Goal: Task Accomplishment & Management: Complete application form

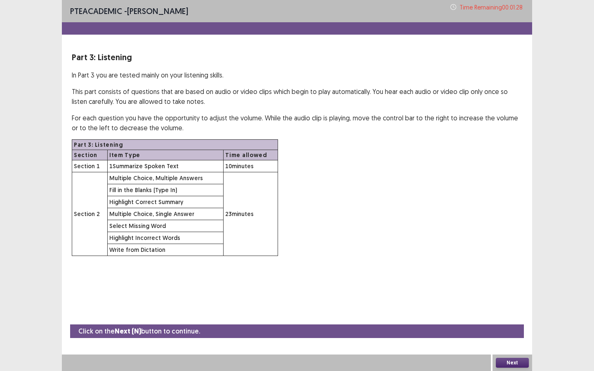
click at [507, 335] on button "Next" at bounding box center [512, 363] width 33 height 10
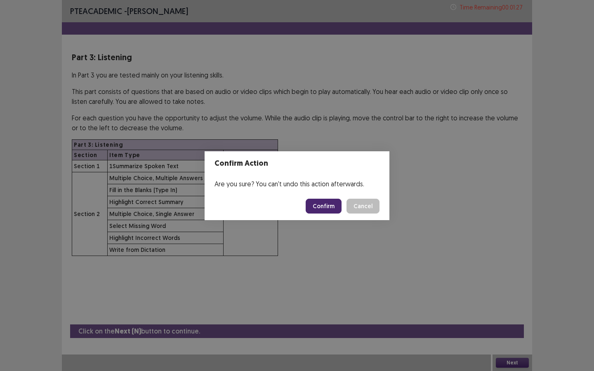
click at [321, 197] on footer "Confirm Cancel" at bounding box center [297, 206] width 185 height 28
click at [322, 205] on button "Confirm" at bounding box center [324, 206] width 36 height 15
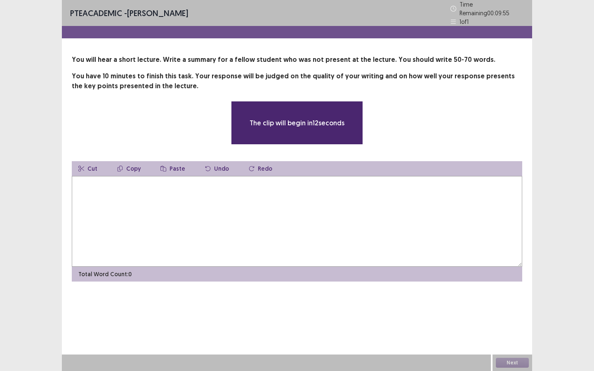
click at [310, 203] on textarea at bounding box center [297, 221] width 451 height 91
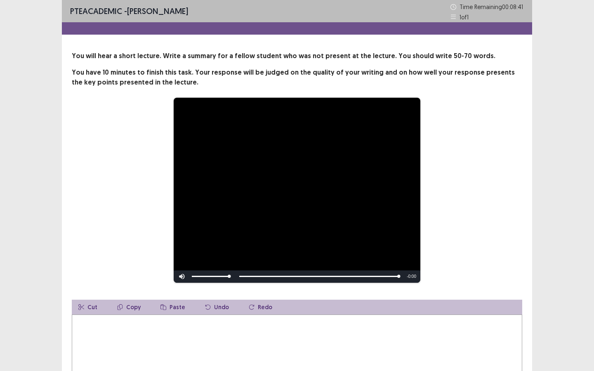
click at [201, 335] on textarea at bounding box center [297, 360] width 451 height 91
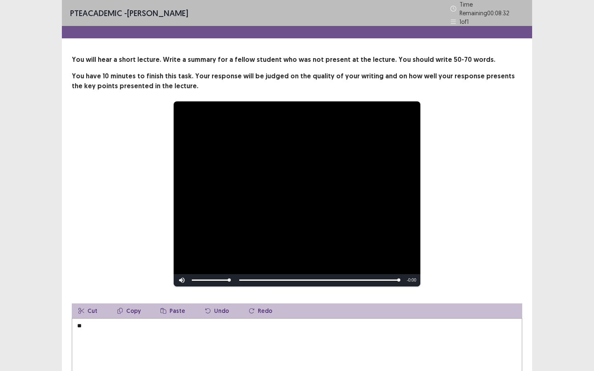
type textarea "*"
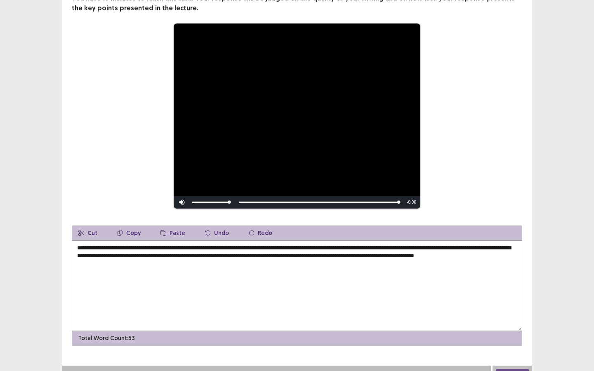
scroll to position [85, 0]
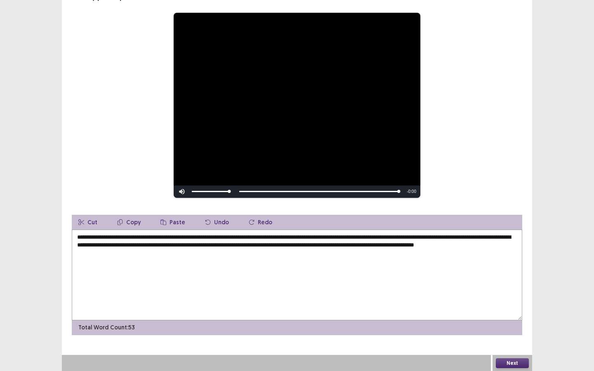
type textarea "**********"
click at [504, 335] on button "Next" at bounding box center [512, 364] width 33 height 10
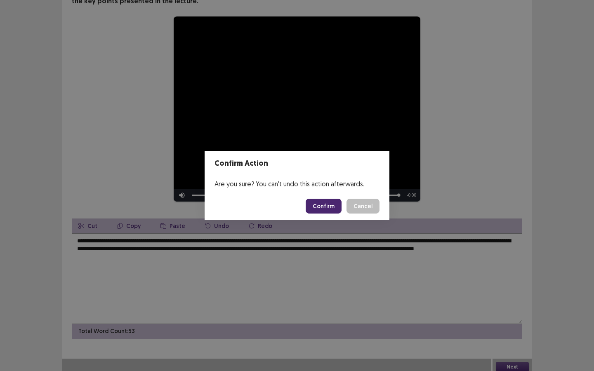
click at [315, 204] on button "Confirm" at bounding box center [324, 206] width 36 height 15
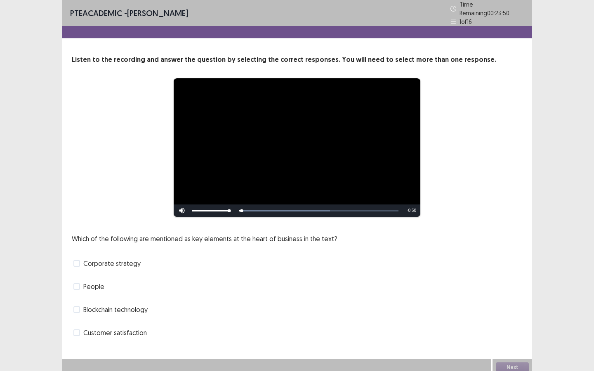
scroll to position [1, 0]
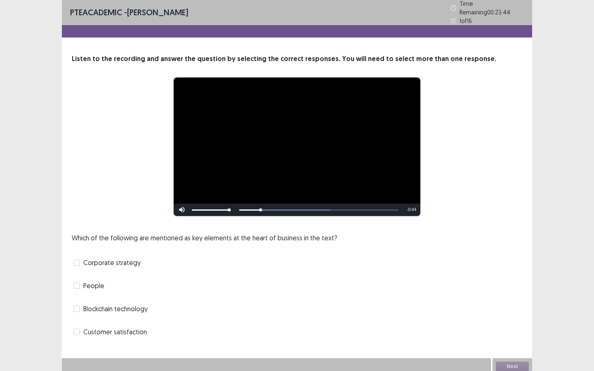
click at [76, 259] on span at bounding box center [76, 262] width 7 height 7
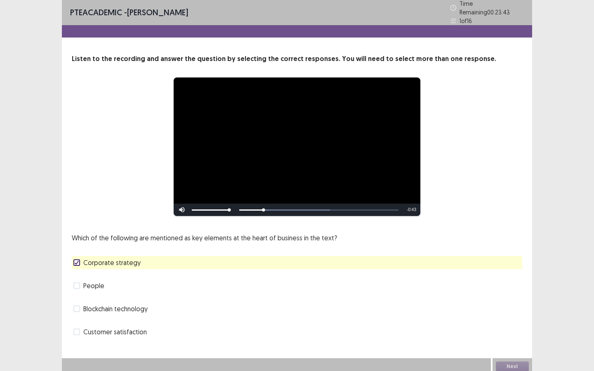
click at [76, 283] on span at bounding box center [76, 286] width 7 height 7
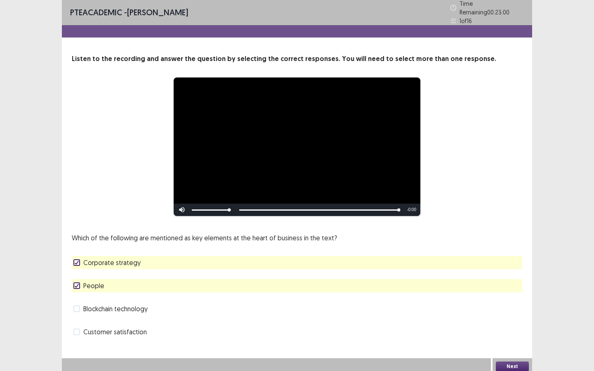
click at [514, 335] on button "Next" at bounding box center [512, 367] width 33 height 10
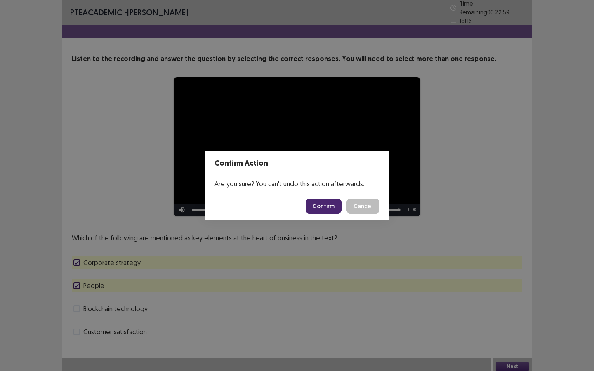
click at [331, 209] on button "Confirm" at bounding box center [324, 206] width 36 height 15
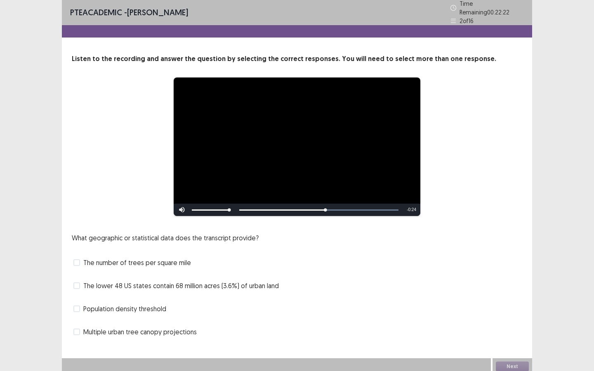
click at [75, 283] on span at bounding box center [76, 286] width 7 height 7
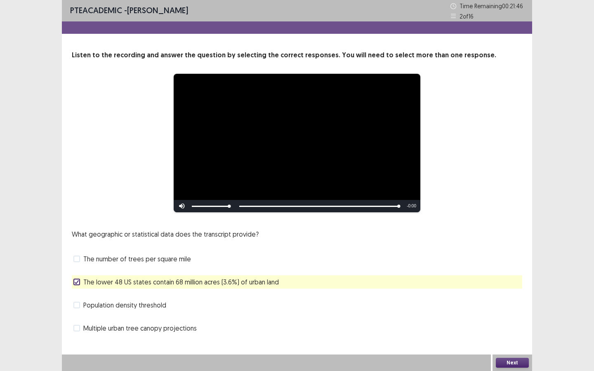
click at [109, 260] on span "The number of trees per square mile" at bounding box center [137, 259] width 108 height 10
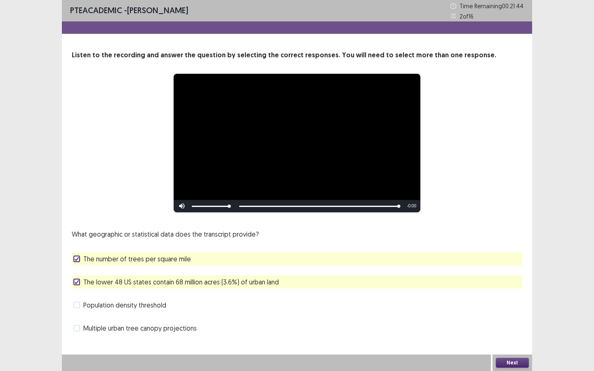
click at [502, 335] on button "Next" at bounding box center [512, 363] width 33 height 10
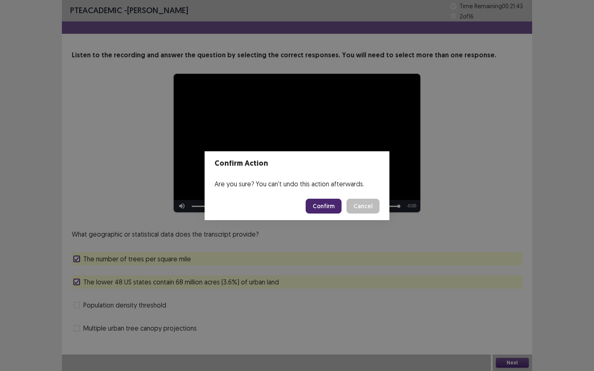
click at [331, 205] on button "Confirm" at bounding box center [324, 206] width 36 height 15
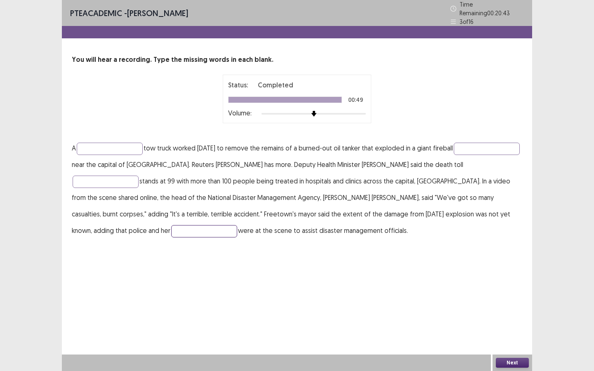
click at [171, 227] on input "text" at bounding box center [204, 231] width 66 height 12
type input "*****"
click at [103, 143] on input "text" at bounding box center [110, 149] width 66 height 12
type input "*******"
click at [454, 155] on input "text" at bounding box center [487, 149] width 66 height 12
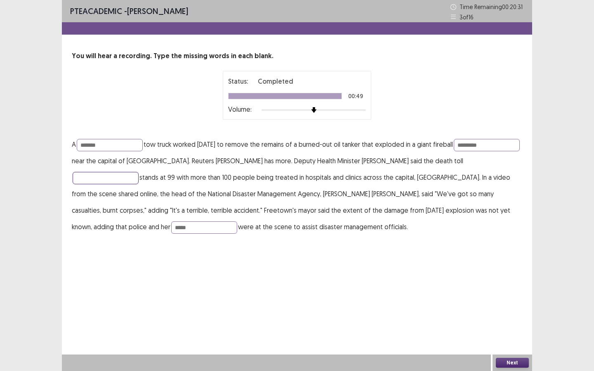
click at [87, 178] on input "text" at bounding box center [106, 178] width 66 height 12
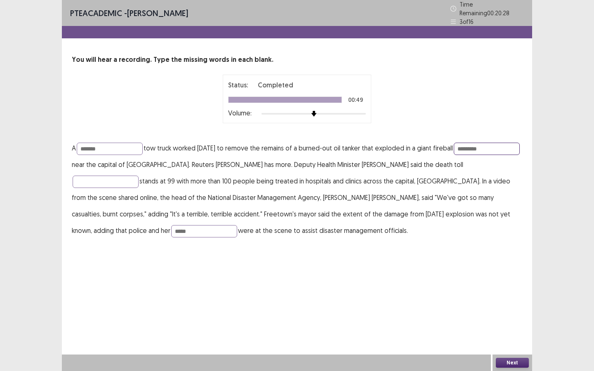
click at [454, 155] on input "*********" at bounding box center [487, 149] width 66 height 12
type input "*********"
click at [93, 179] on input "text" at bounding box center [106, 182] width 66 height 12
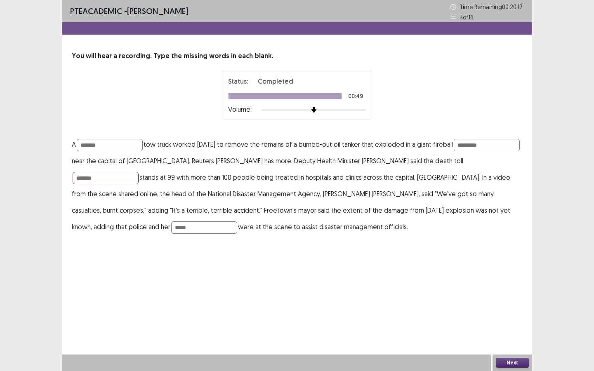
type input "*******"
click at [509, 335] on button "Next" at bounding box center [512, 363] width 33 height 10
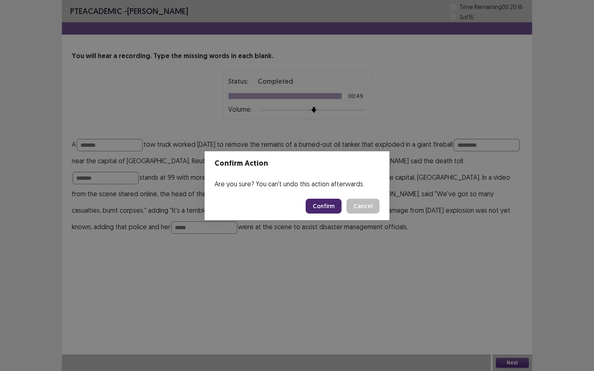
click at [326, 208] on button "Confirm" at bounding box center [324, 206] width 36 height 15
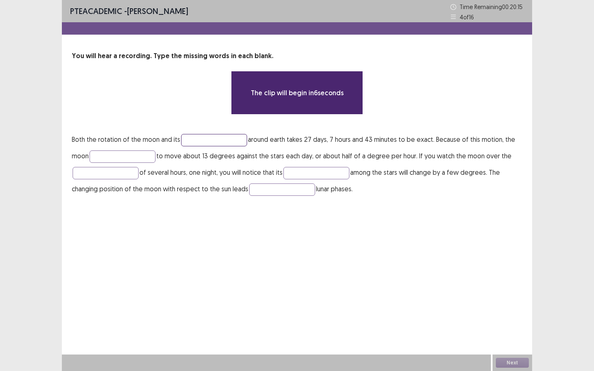
click at [225, 142] on input "text" at bounding box center [214, 140] width 66 height 12
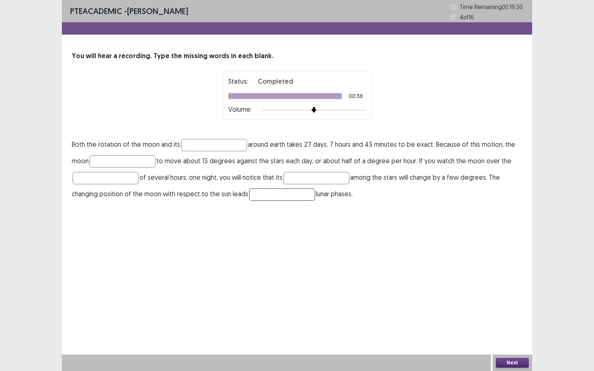
click at [264, 192] on input "text" at bounding box center [282, 195] width 66 height 12
type input "**"
click at [298, 176] on input "text" at bounding box center [316, 178] width 66 height 12
type input "********"
click at [205, 144] on input "text" at bounding box center [214, 145] width 66 height 12
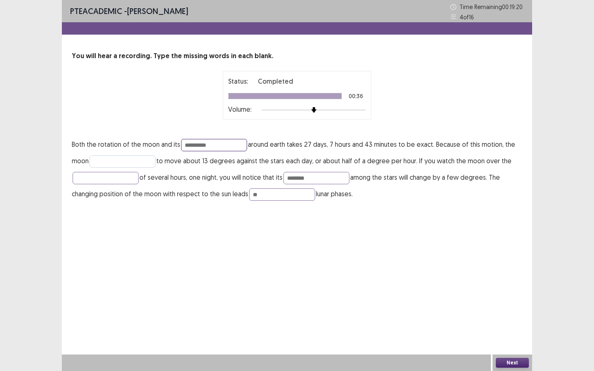
type input "**********"
click at [141, 165] on input "text" at bounding box center [123, 162] width 66 height 12
type input "*******"
click at [109, 178] on input "text" at bounding box center [106, 178] width 66 height 12
type input "******"
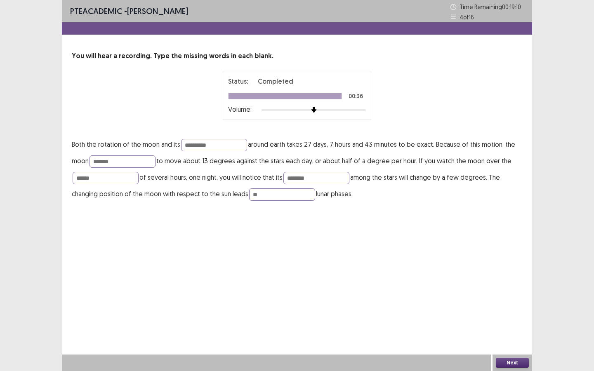
click at [507, 335] on button "Next" at bounding box center [512, 363] width 33 height 10
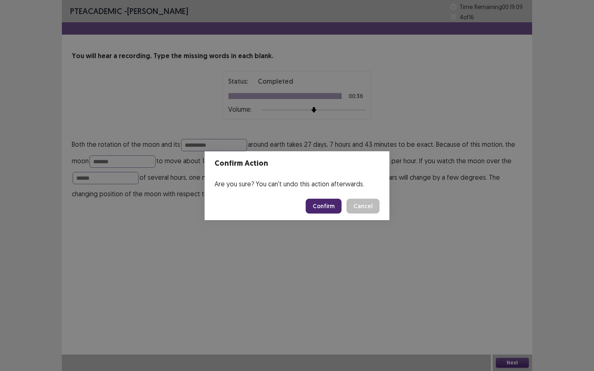
click at [319, 205] on button "Confirm" at bounding box center [324, 206] width 36 height 15
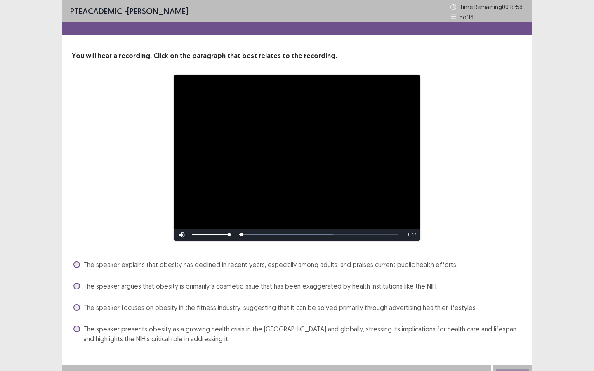
scroll to position [10, 0]
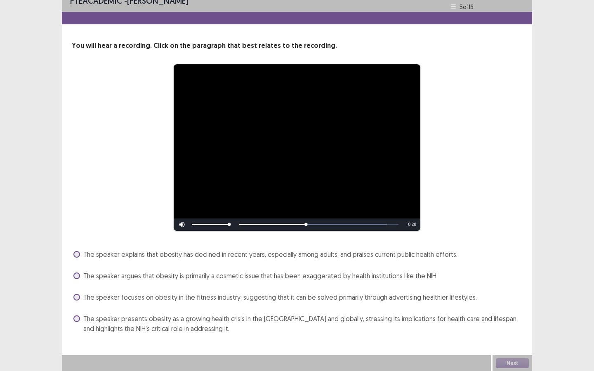
click at [171, 322] on span "The speaker presents obesity as a growing health crisis in the [GEOGRAPHIC_DATA…" at bounding box center [302, 324] width 439 height 20
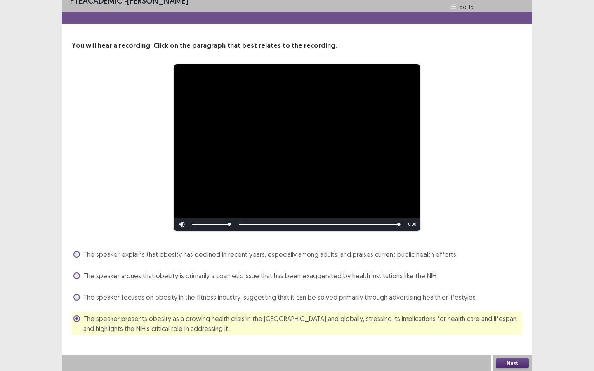
click at [508, 335] on button "Next" at bounding box center [512, 364] width 33 height 10
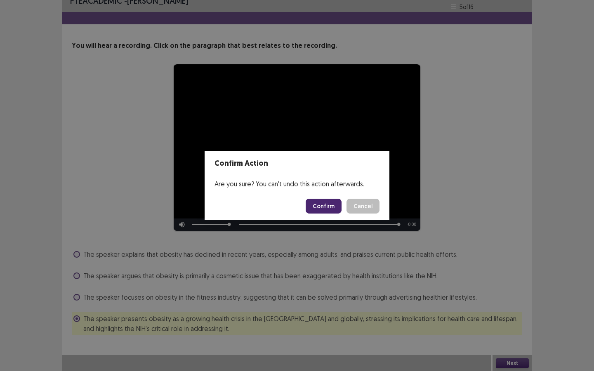
click at [318, 208] on button "Confirm" at bounding box center [324, 206] width 36 height 15
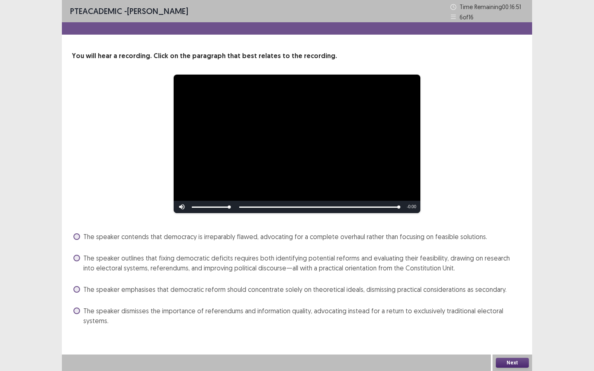
click at [266, 260] on span "The speaker outlines that fixing democratic deficits requires both identifying …" at bounding box center [302, 263] width 439 height 20
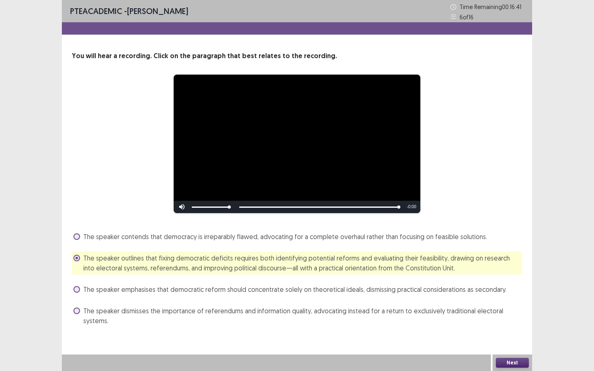
click at [504, 335] on button "Next" at bounding box center [512, 363] width 33 height 10
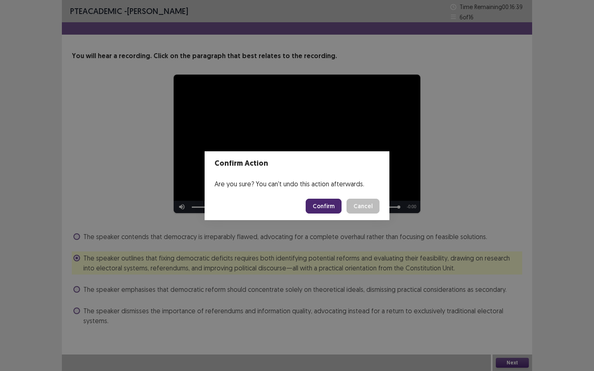
click at [323, 207] on button "Confirm" at bounding box center [324, 206] width 36 height 15
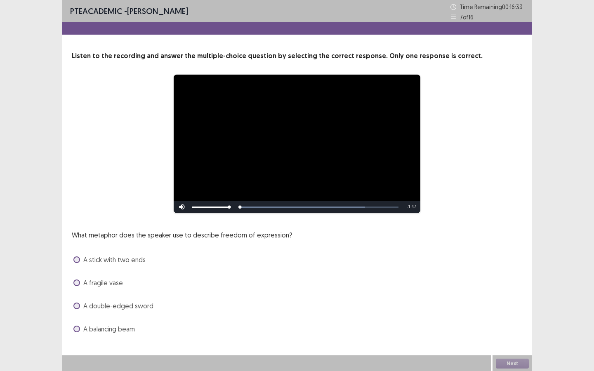
scroll to position [1, 0]
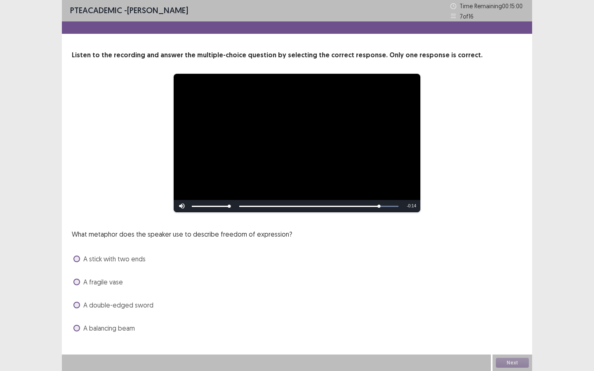
click at [90, 329] on span "A balancing beam" at bounding box center [109, 328] width 52 height 10
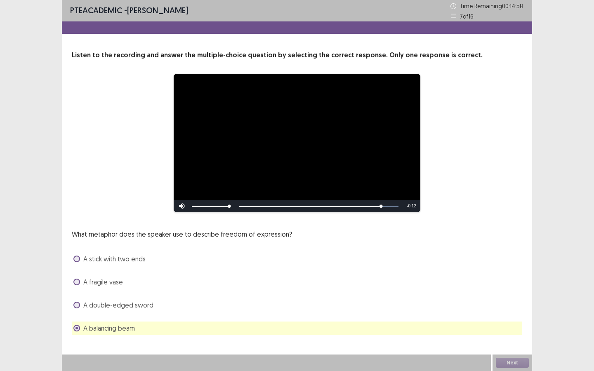
click at [277, 331] on div "A balancing beam" at bounding box center [297, 328] width 451 height 13
click at [511, 335] on button "Next" at bounding box center [512, 363] width 33 height 10
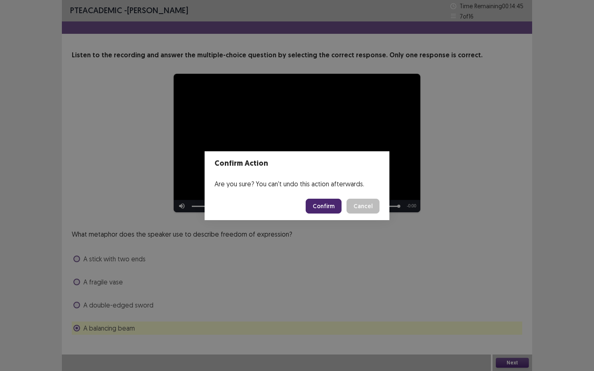
click at [332, 209] on button "Confirm" at bounding box center [324, 206] width 36 height 15
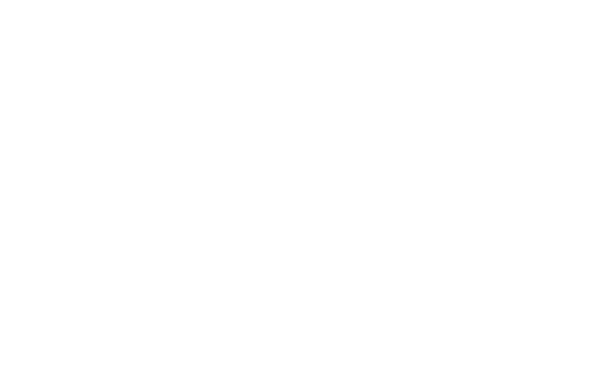
scroll to position [0, 0]
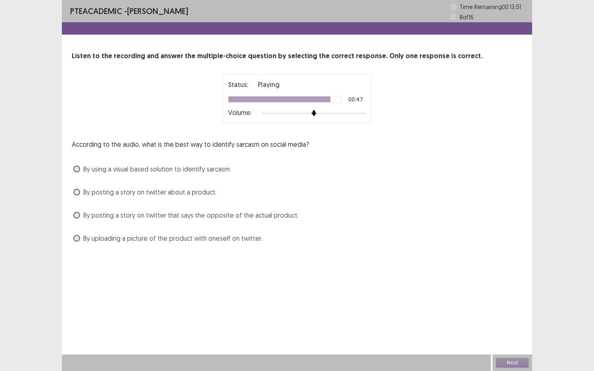
click at [127, 170] on span "By using a visual based solution to identify sarcasm." at bounding box center [157, 169] width 148 height 10
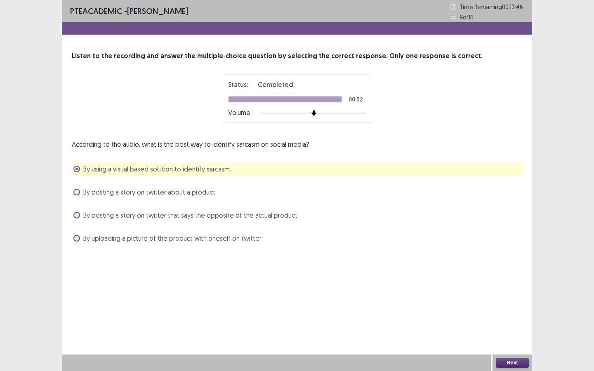
click at [508, 335] on button "Next" at bounding box center [512, 363] width 33 height 10
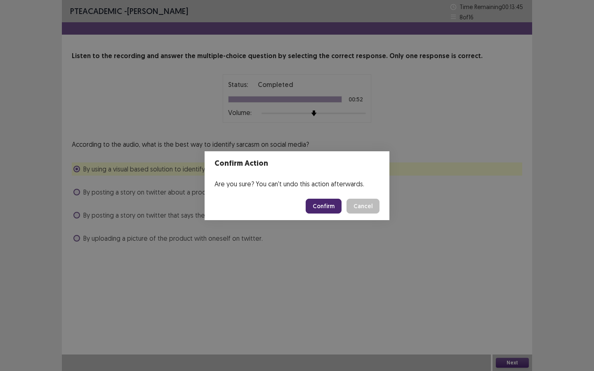
click at [332, 204] on button "Confirm" at bounding box center [324, 206] width 36 height 15
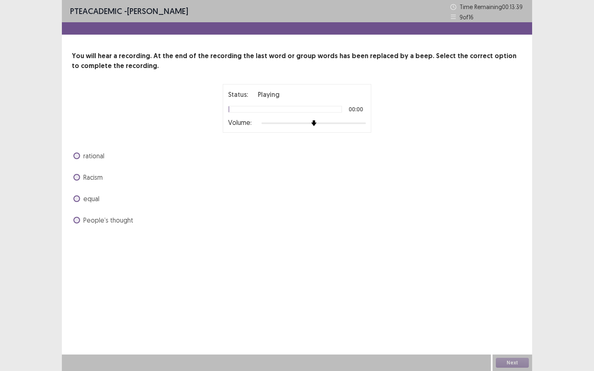
click at [102, 160] on span "rational" at bounding box center [93, 156] width 21 height 10
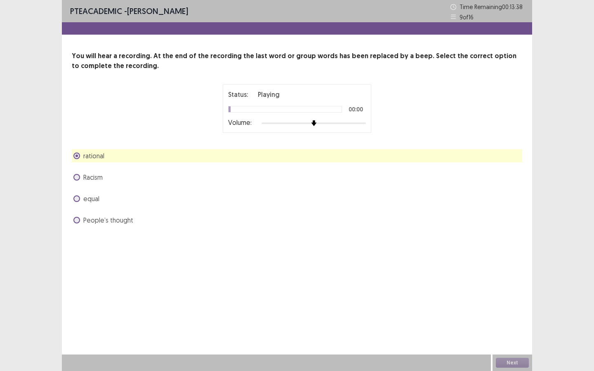
click at [98, 182] on span "Racism" at bounding box center [92, 177] width 19 height 10
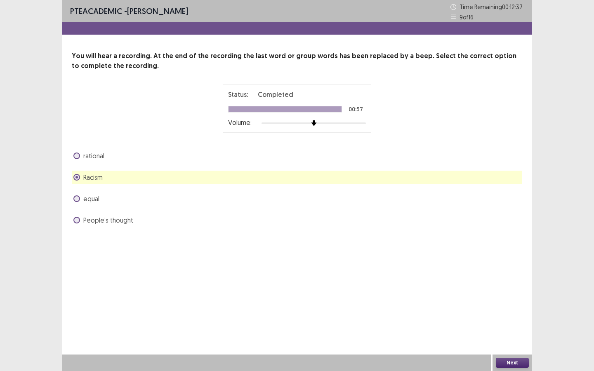
click at [96, 203] on span "equal" at bounding box center [91, 199] width 16 height 10
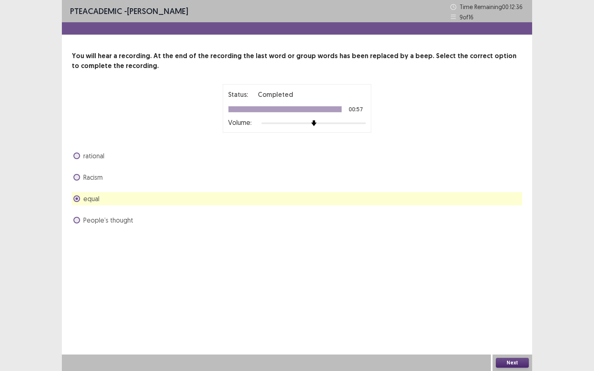
click at [509, 335] on button "Next" at bounding box center [512, 363] width 33 height 10
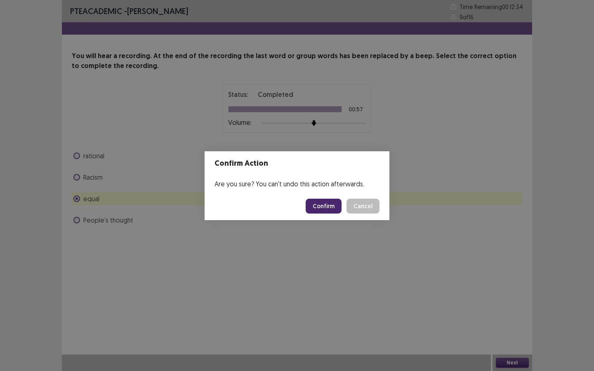
click at [327, 207] on button "Confirm" at bounding box center [324, 206] width 36 height 15
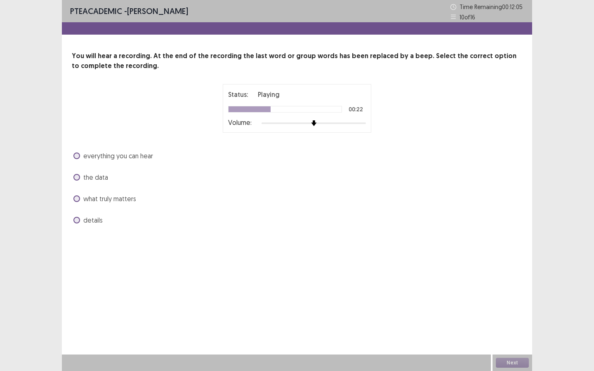
click at [299, 108] on div at bounding box center [285, 109] width 114 height 7
click at [319, 122] on div at bounding box center [314, 123] width 104 height 7
click at [320, 125] on div at bounding box center [314, 123] width 104 height 7
click at [321, 125] on img at bounding box center [324, 123] width 7 height 7
click at [89, 177] on span "the data" at bounding box center [95, 177] width 25 height 10
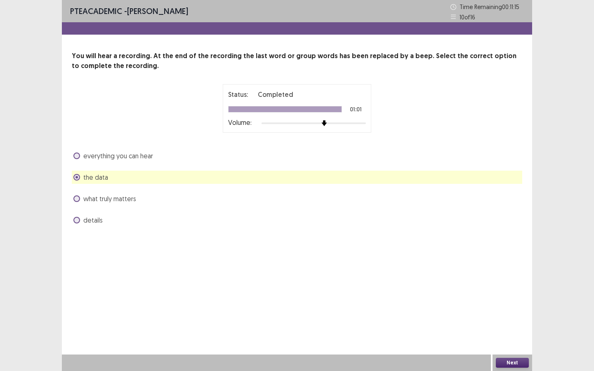
click at [519, 335] on button "Next" at bounding box center [512, 363] width 33 height 10
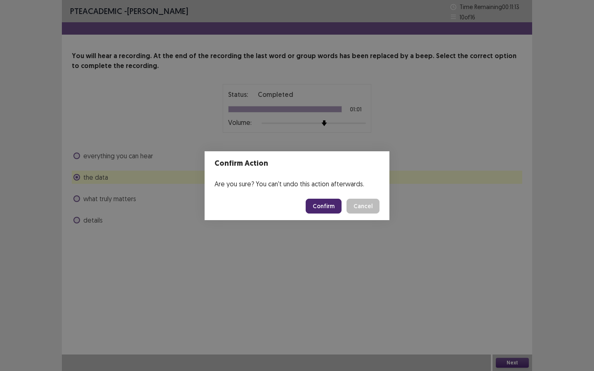
click at [325, 219] on footer "Confirm Cancel" at bounding box center [297, 206] width 185 height 28
click at [329, 204] on button "Confirm" at bounding box center [324, 206] width 36 height 15
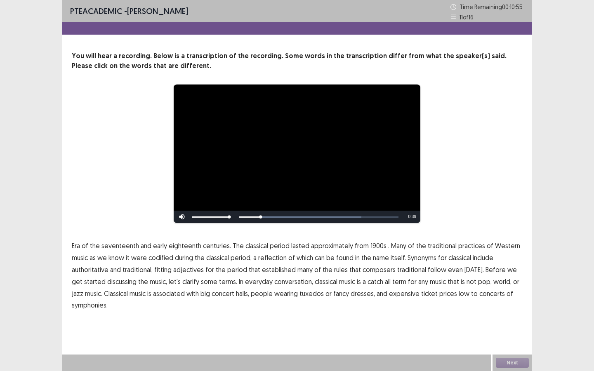
click at [372, 244] on span "1900s" at bounding box center [378, 246] width 16 height 10
click at [407, 271] on span "traditional" at bounding box center [411, 270] width 29 height 10
click at [459, 293] on span "low" at bounding box center [464, 294] width 11 height 10
click at [507, 335] on button "Next" at bounding box center [512, 363] width 33 height 10
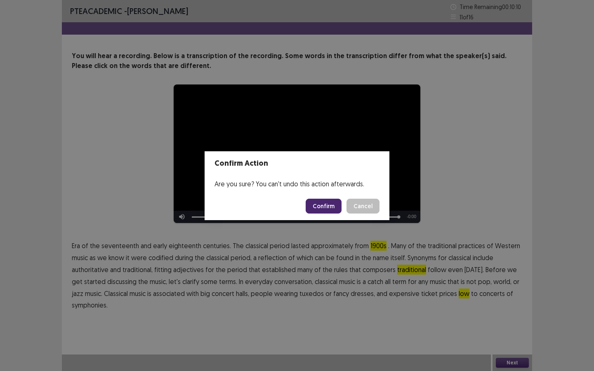
click at [323, 207] on button "Confirm" at bounding box center [324, 206] width 36 height 15
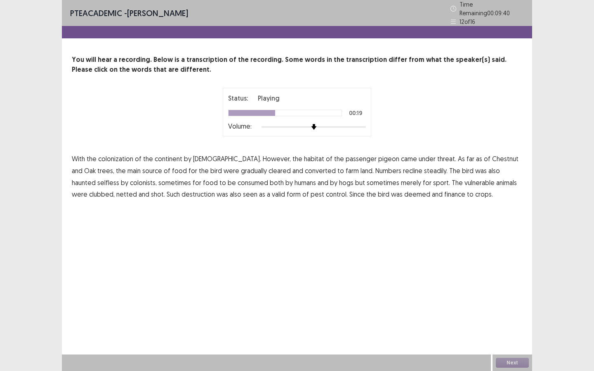
click at [403, 168] on span "recline" at bounding box center [412, 171] width 19 height 10
click at [119, 178] on span "selfless" at bounding box center [108, 183] width 22 height 10
click at [496, 180] on span "animals" at bounding box center [506, 183] width 21 height 10
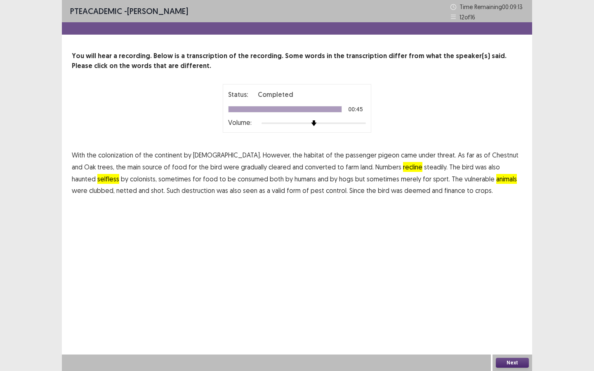
click at [444, 191] on span "finance" at bounding box center [454, 191] width 21 height 10
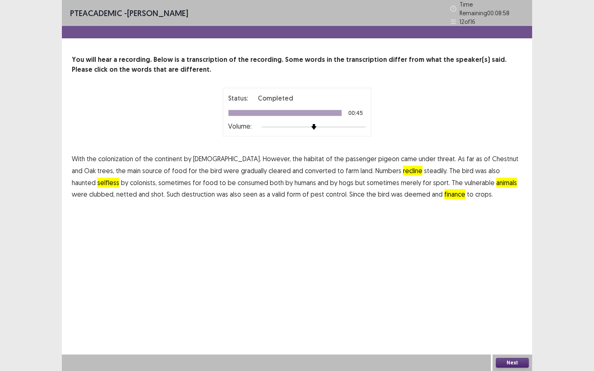
click at [433, 179] on span "sport." at bounding box center [441, 183] width 17 height 10
click at [515, 335] on button "Next" at bounding box center [512, 363] width 33 height 10
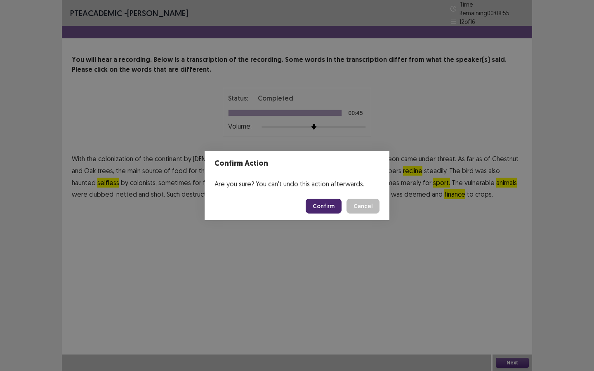
click at [333, 207] on button "Confirm" at bounding box center [324, 206] width 36 height 15
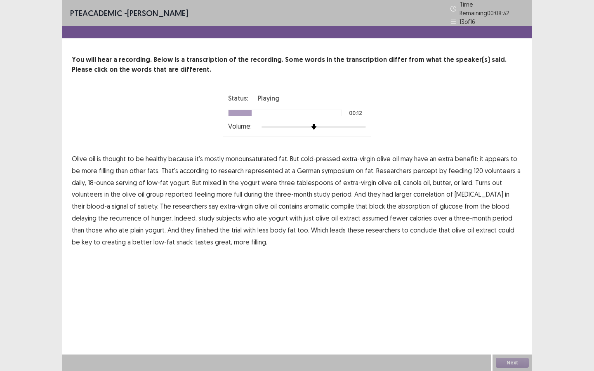
click at [257, 168] on span "represented" at bounding box center [264, 171] width 38 height 10
click at [415, 168] on span "percept" at bounding box center [425, 171] width 24 height 10
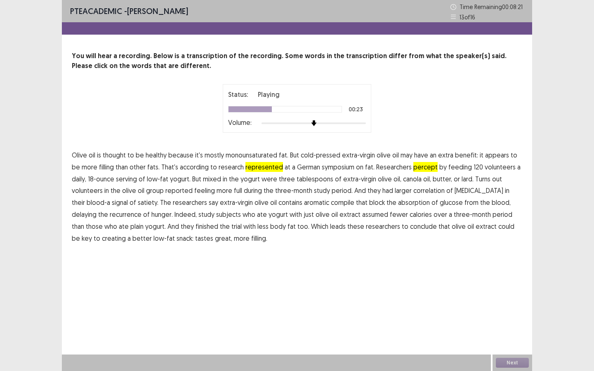
click at [349, 178] on span "extra-virgin" at bounding box center [359, 179] width 33 height 10
click at [348, 178] on span "extra-virgin" at bounding box center [359, 179] width 33 height 10
click at [413, 191] on span "correlation" at bounding box center [428, 191] width 31 height 10
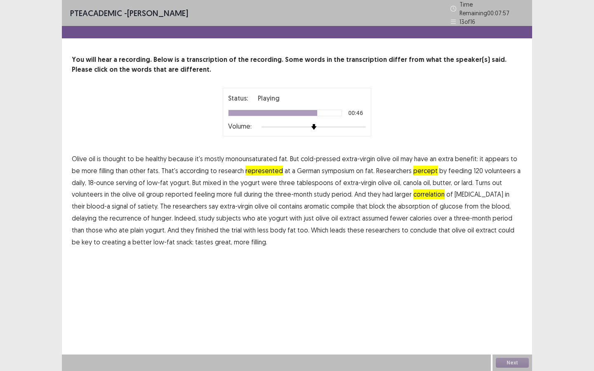
click at [293, 209] on p "Olive oil is thought to be healthy because it's mostly monounsaturated fat. But…" at bounding box center [297, 200] width 451 height 95
click at [362, 213] on span "assumed" at bounding box center [375, 218] width 26 height 10
click at [510, 335] on button "Next" at bounding box center [512, 363] width 33 height 10
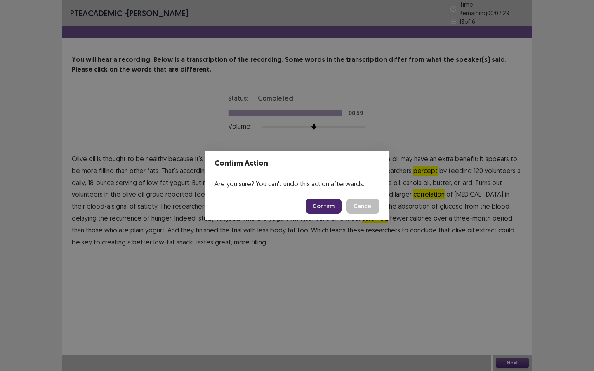
click at [325, 208] on button "Confirm" at bounding box center [324, 206] width 36 height 15
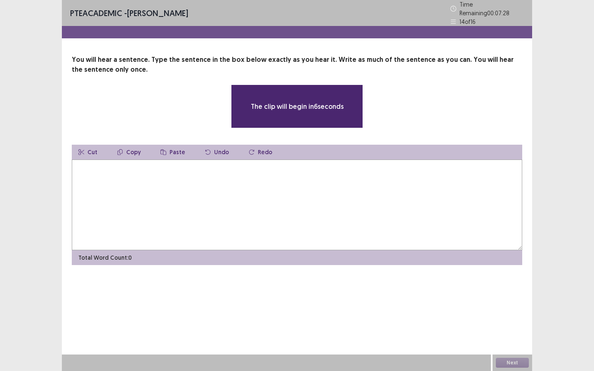
click at [314, 215] on textarea at bounding box center [297, 205] width 451 height 91
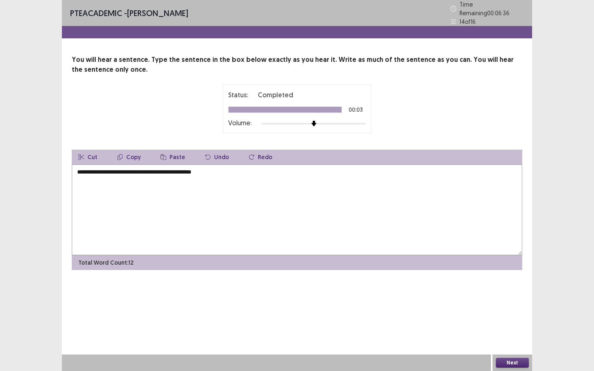
click at [92, 167] on textarea "**********" at bounding box center [297, 210] width 451 height 91
click at [169, 170] on textarea "**********" at bounding box center [297, 210] width 451 height 91
click at [191, 170] on textarea "**********" at bounding box center [297, 210] width 451 height 91
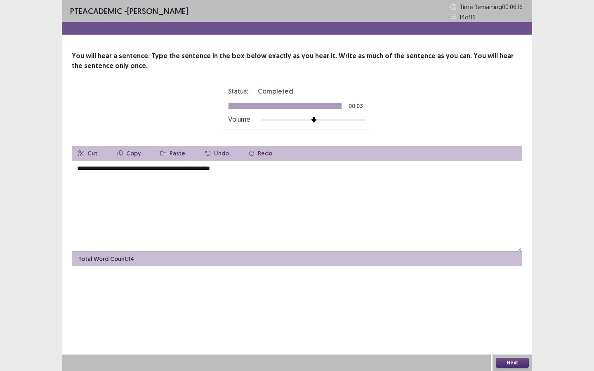
type textarea "**********"
click at [511, 335] on button "Next" at bounding box center [512, 363] width 33 height 10
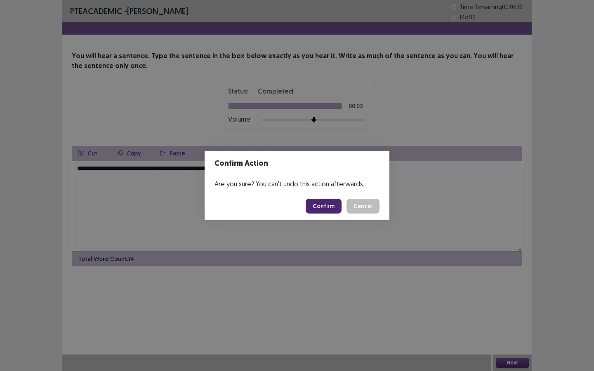
click at [330, 206] on button "Confirm" at bounding box center [324, 206] width 36 height 15
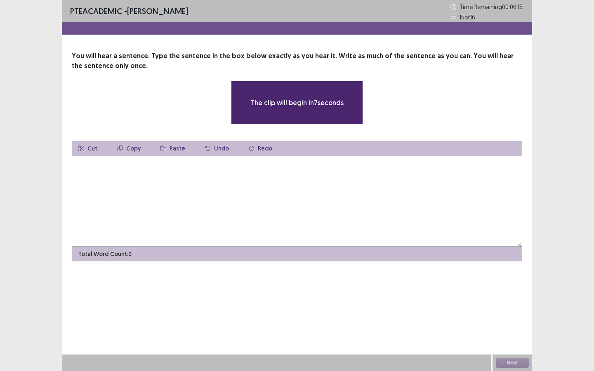
click at [286, 204] on textarea at bounding box center [297, 201] width 451 height 91
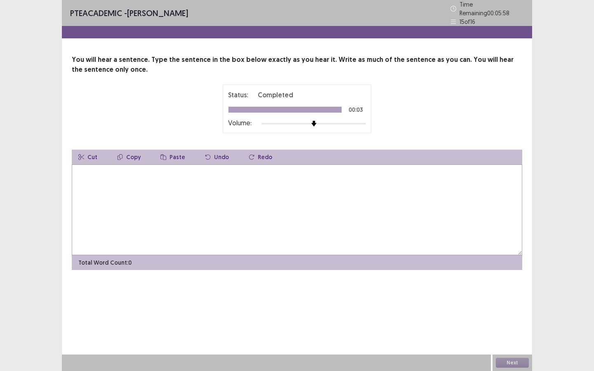
click at [286, 204] on textarea at bounding box center [297, 210] width 451 height 91
type textarea "**********"
click at [519, 335] on button "Next" at bounding box center [512, 363] width 33 height 10
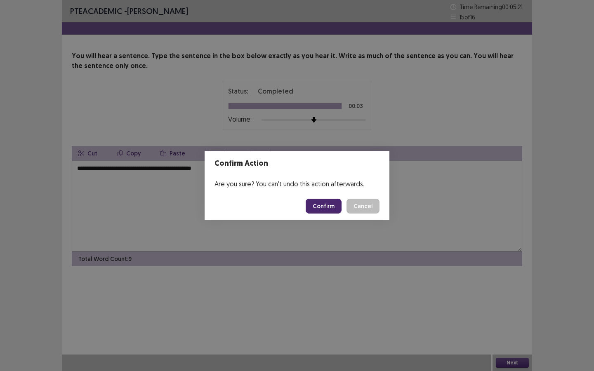
click at [334, 205] on button "Confirm" at bounding box center [324, 206] width 36 height 15
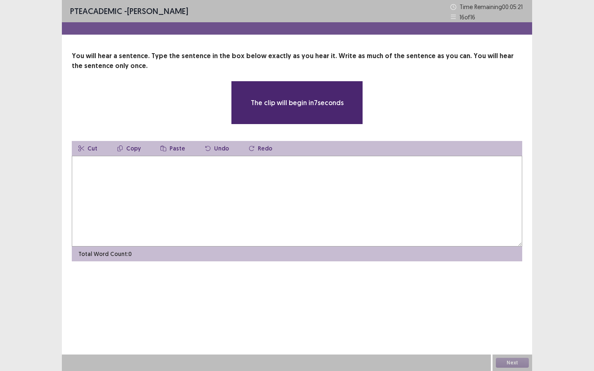
click at [314, 204] on textarea at bounding box center [297, 201] width 451 height 91
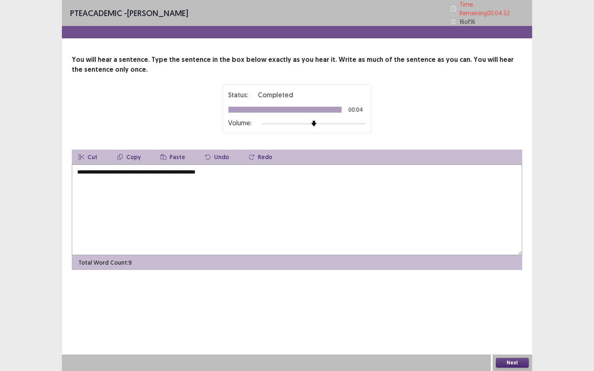
click at [125, 167] on textarea "**********" at bounding box center [297, 210] width 451 height 91
click at [125, 189] on textarea "**********" at bounding box center [297, 210] width 451 height 91
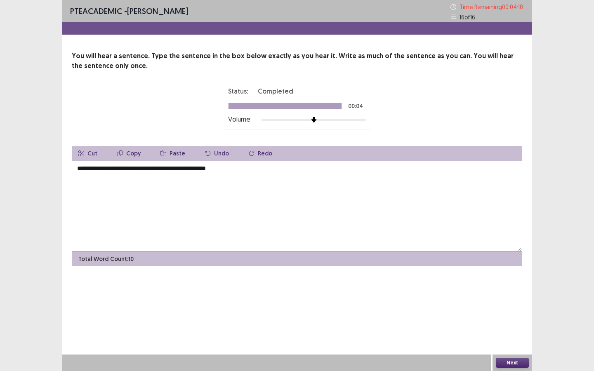
type textarea "**********"
click at [507, 335] on button "Next" at bounding box center [512, 363] width 33 height 10
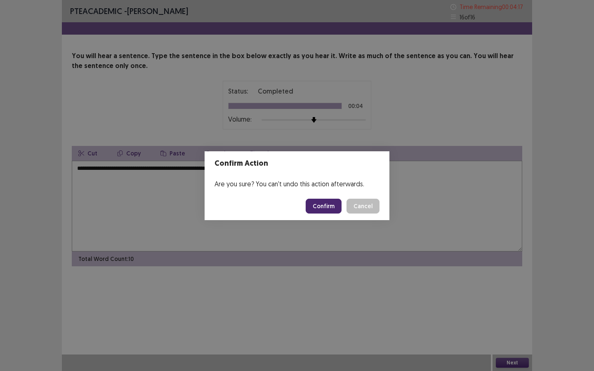
click at [331, 205] on button "Confirm" at bounding box center [324, 206] width 36 height 15
